Goal: Task Accomplishment & Management: Manage account settings

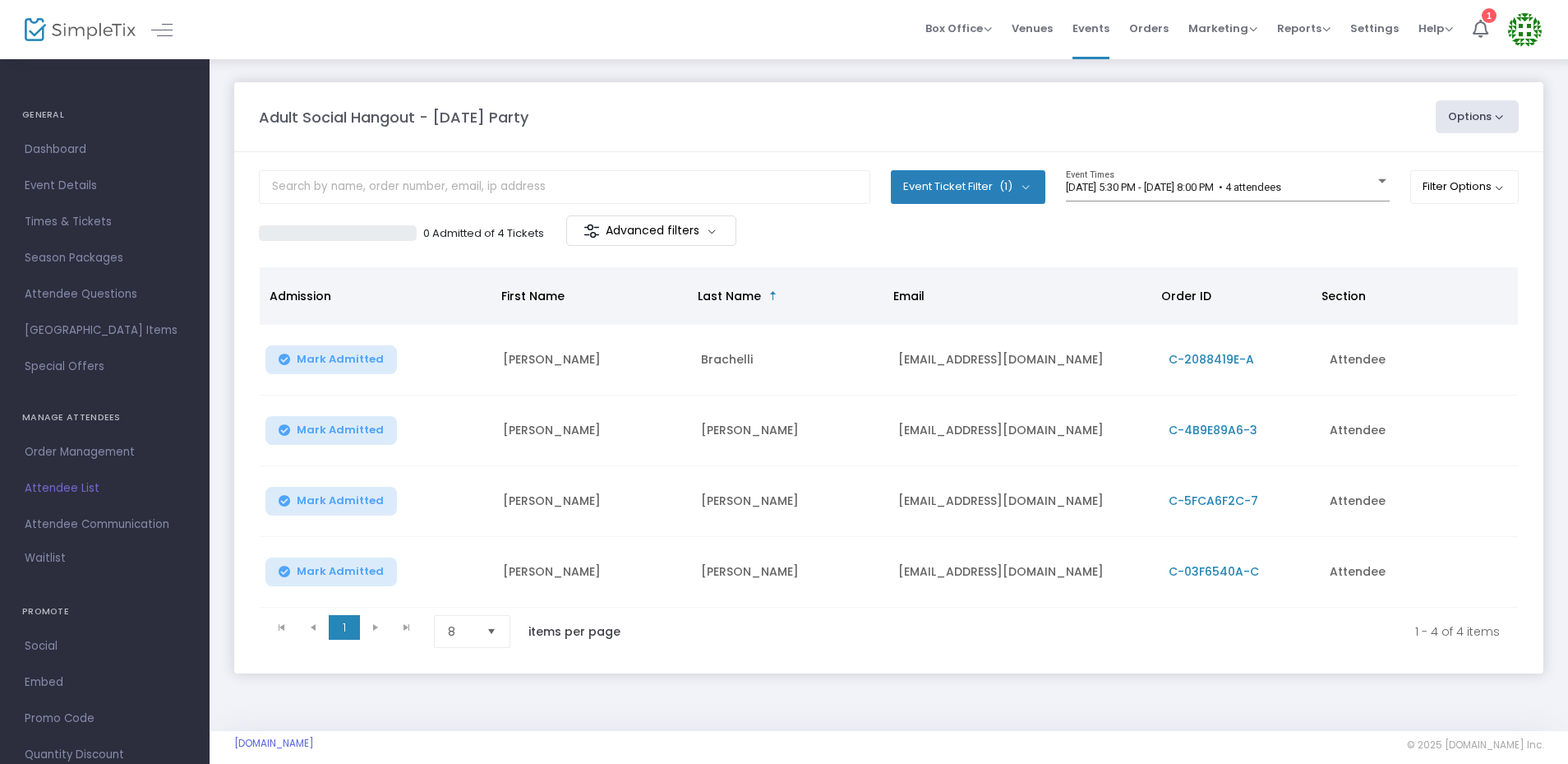
click at [645, 124] on div "Adult Social Hangout - [DATE] Party" at bounding box center [839, 117] width 1177 height 22
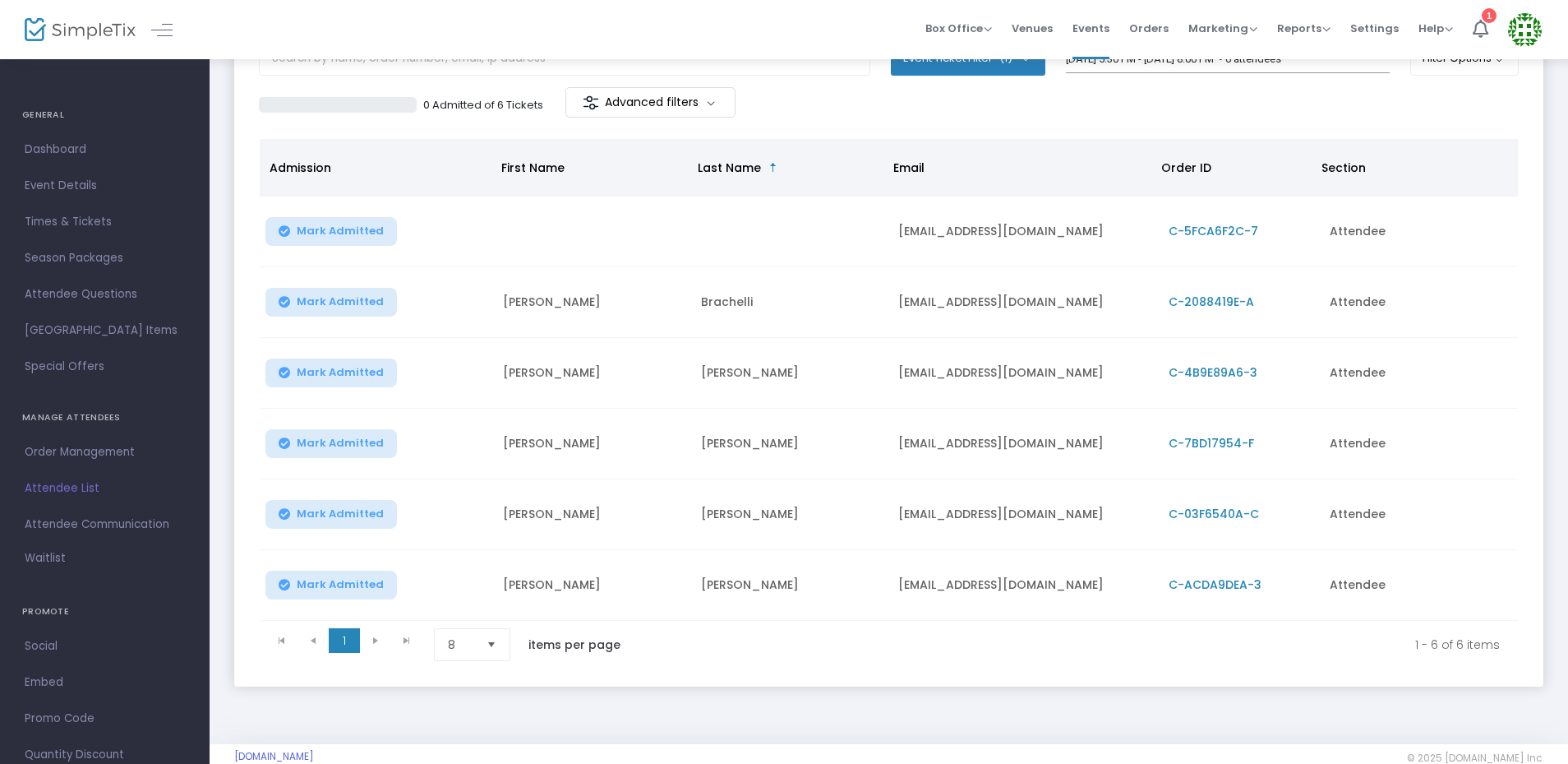
scroll to position [129, 0]
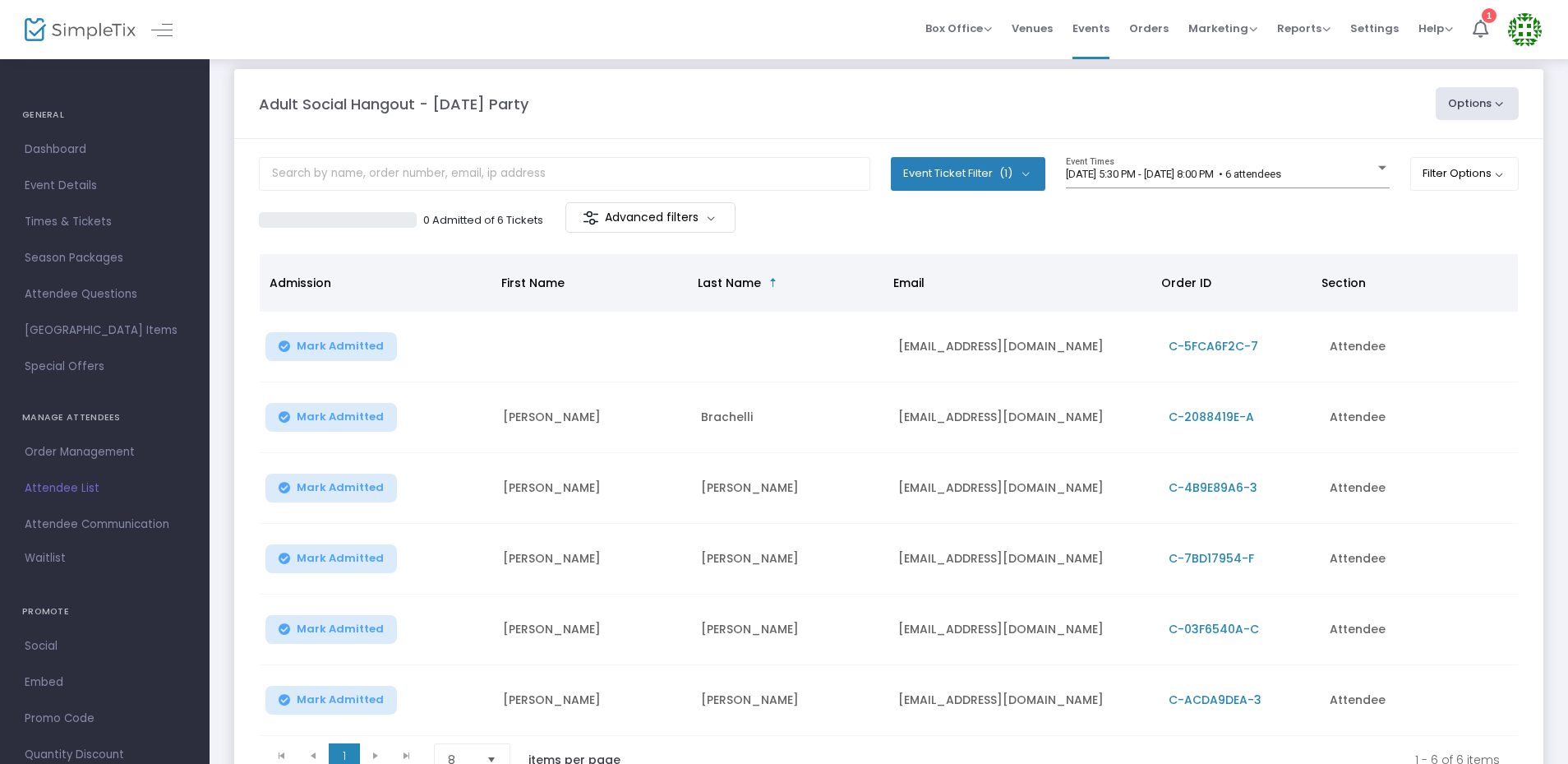
scroll to position [5, 0]
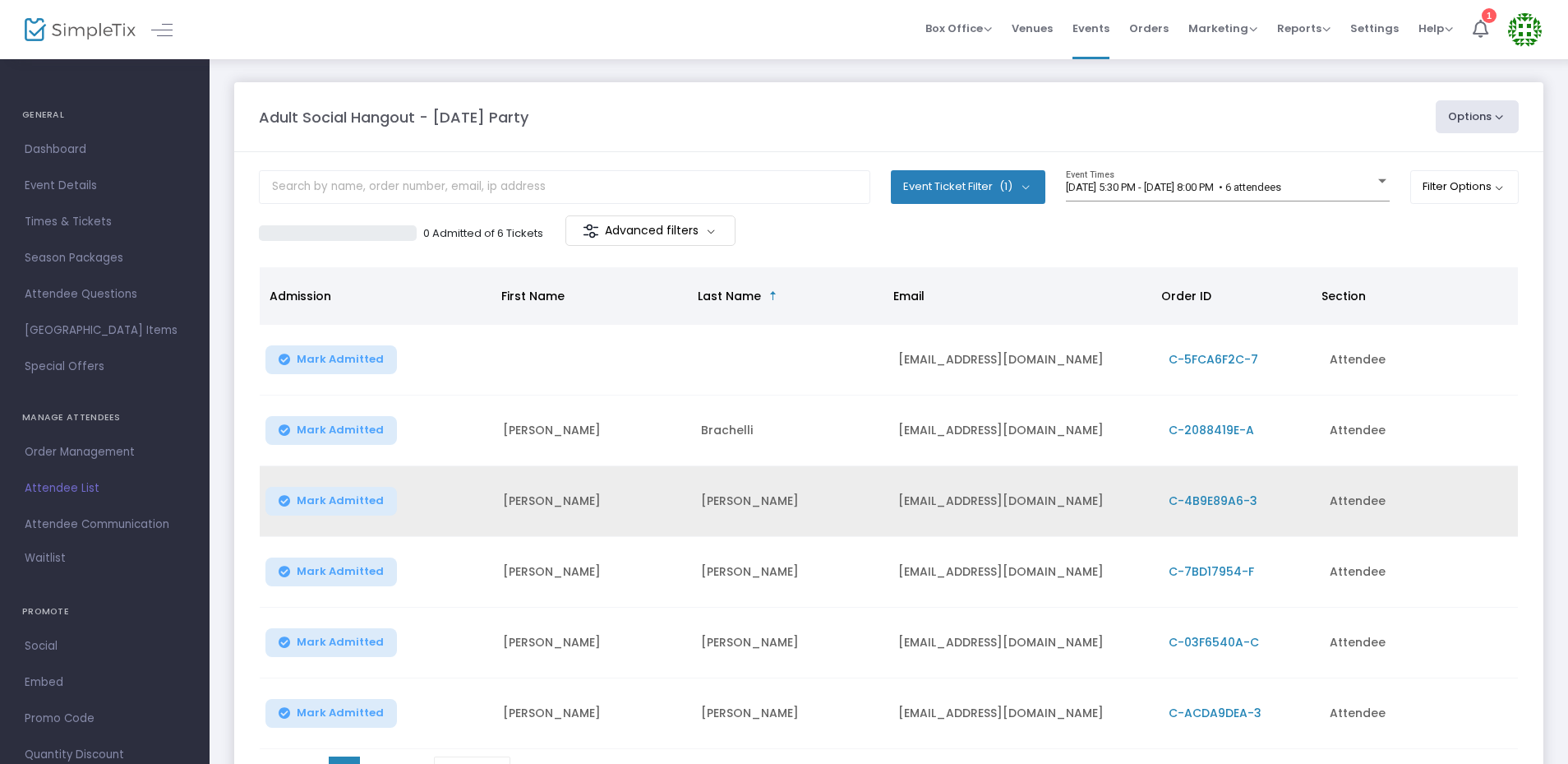
scroll to position [164, 0]
